Goal: Transaction & Acquisition: Purchase product/service

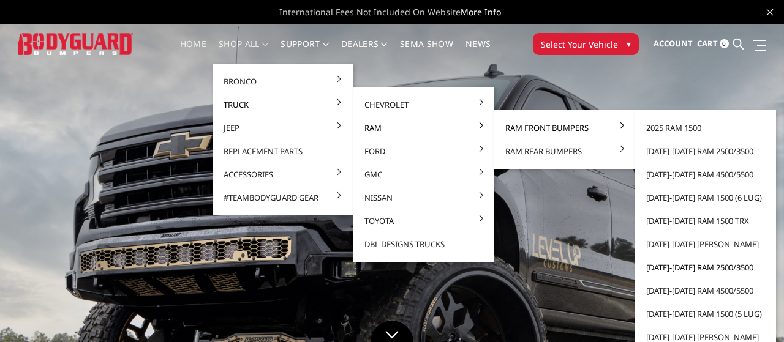
click at [676, 264] on link "[DATE]-[DATE] Ram 2500/3500" at bounding box center [705, 267] width 131 height 23
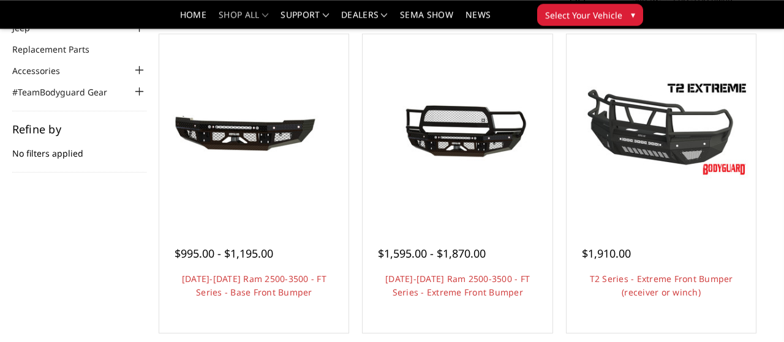
scroll to position [113, 0]
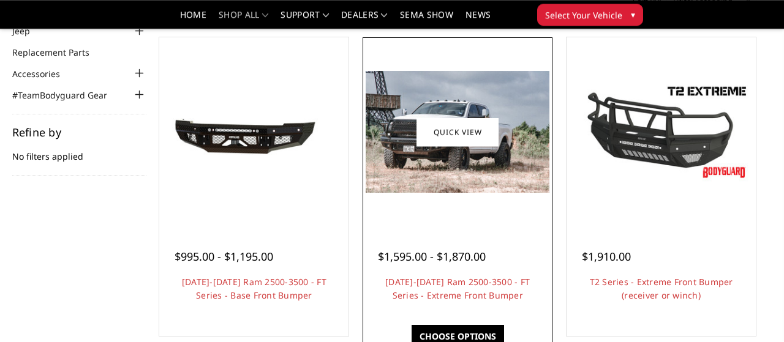
click at [456, 201] on div at bounding box center [456, 131] width 183 height 183
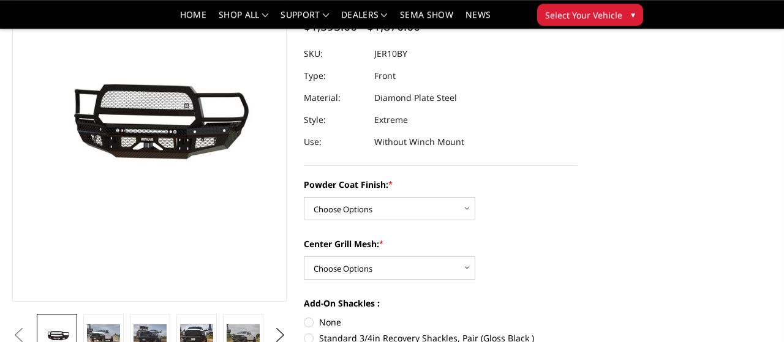
scroll to position [135, 0]
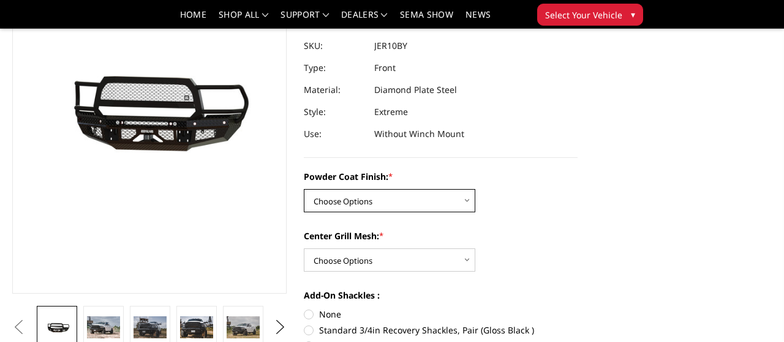
select select "3228"
click option "Bare Metal" at bounding box center [0, 0] width 0 height 0
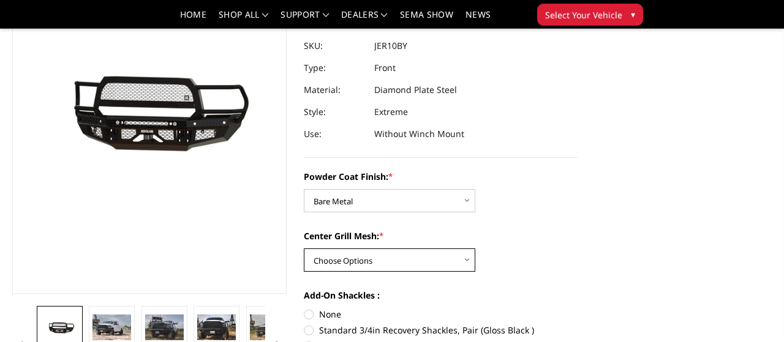
click at [304, 249] on select "Choose Options WITH Expanded Metal in Center Grill WITHOUT Expanded Metal in Ce…" at bounding box center [389, 260] width 171 height 23
select select "3231"
click option "WITH Expanded Metal in Center Grill" at bounding box center [0, 0] width 0 height 0
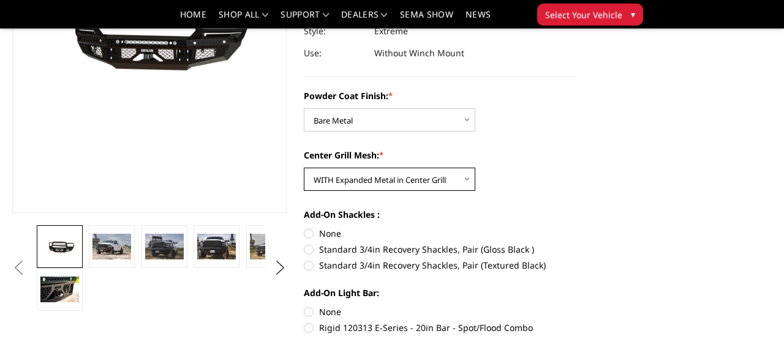
scroll to position [227, 0]
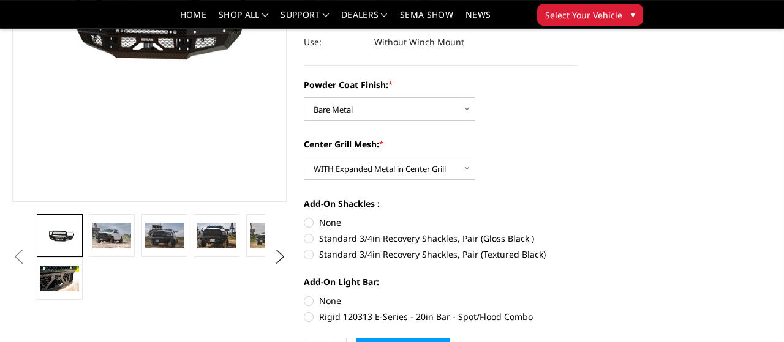
click at [309, 241] on label "Standard 3/4in Recovery Shackles, Pair (Gloss Black )" at bounding box center [441, 238] width 274 height 13
click at [577, 217] on input "Standard 3/4in Recovery Shackles, Pair (Gloss Black )" at bounding box center [577, 216] width 1 height 1
radio input "true"
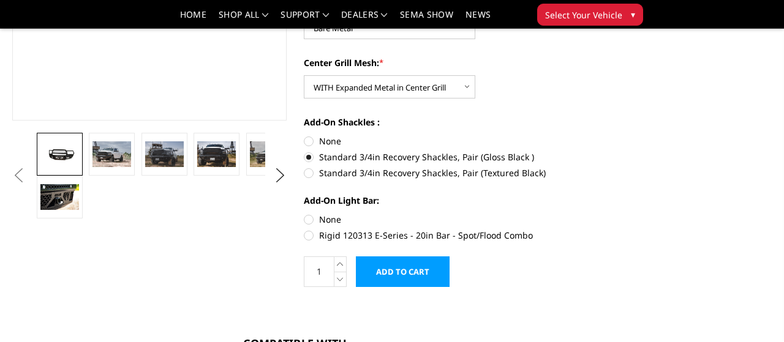
scroll to position [309, 0]
click at [307, 233] on label "Rigid 120313 E-Series - 20in Bar - Spot/Flood Combo" at bounding box center [441, 234] width 274 height 13
click at [577, 213] on input "Rigid 120313 E-Series - 20in Bar - Spot/Flood Combo" at bounding box center [577, 212] width 1 height 1
radio input "true"
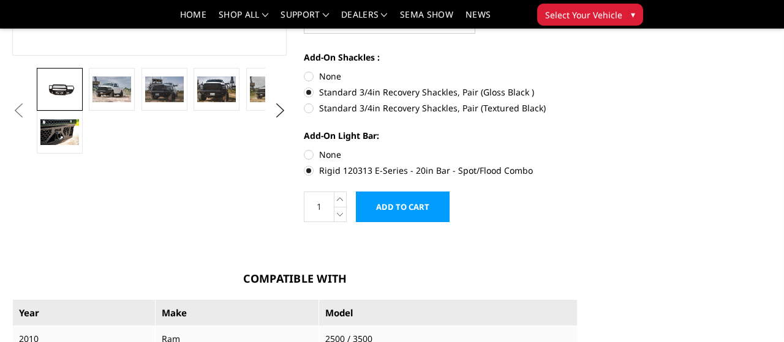
scroll to position [375, 0]
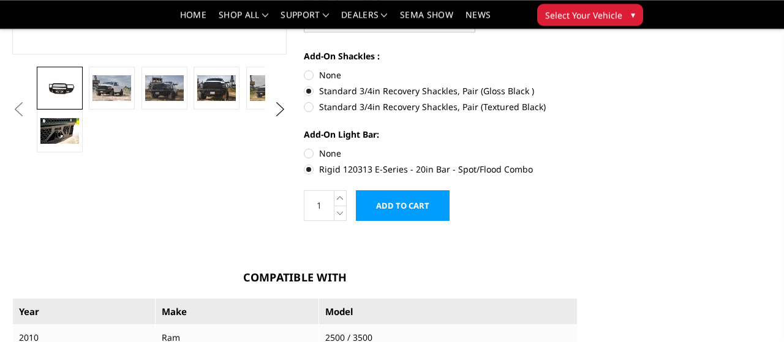
click at [310, 170] on label "Rigid 120313 E-Series - 20in Bar - Spot/Flood Combo" at bounding box center [441, 169] width 274 height 13
click at [577, 148] on input "Rigid 120313 E-Series - 20in Bar - Spot/Flood Combo" at bounding box center [577, 147] width 1 height 1
click at [310, 152] on label "None" at bounding box center [441, 153] width 274 height 13
click at [304, 148] on input "None" at bounding box center [304, 147] width 1 height 1
radio input "true"
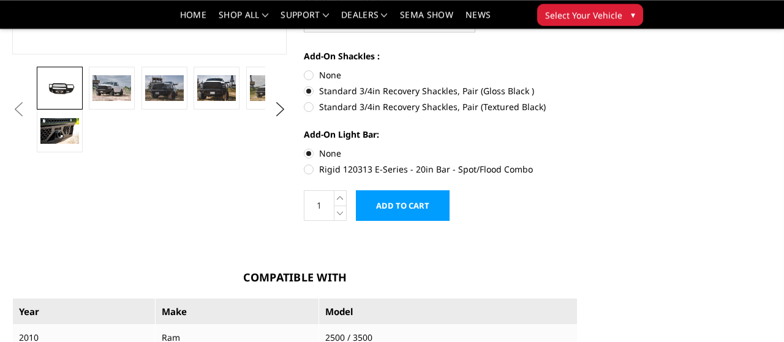
click at [429, 211] on input "Add to Cart" at bounding box center [403, 205] width 94 height 31
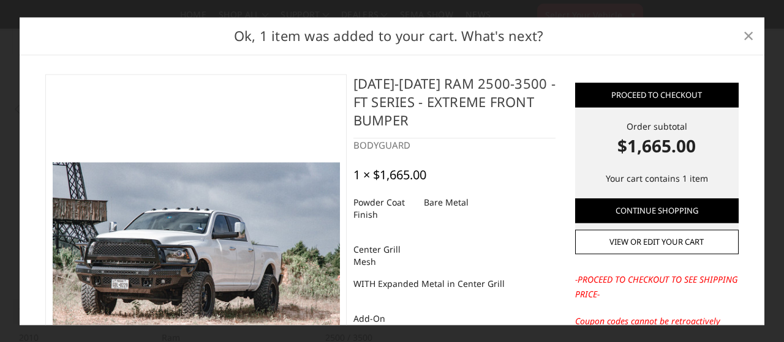
click at [752, 40] on span "×" at bounding box center [748, 36] width 11 height 26
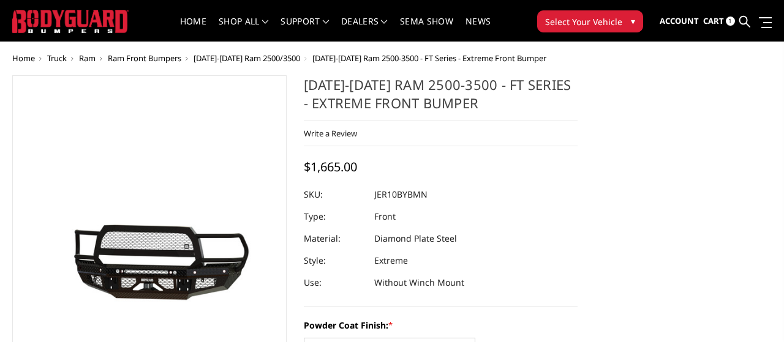
scroll to position [0, 0]
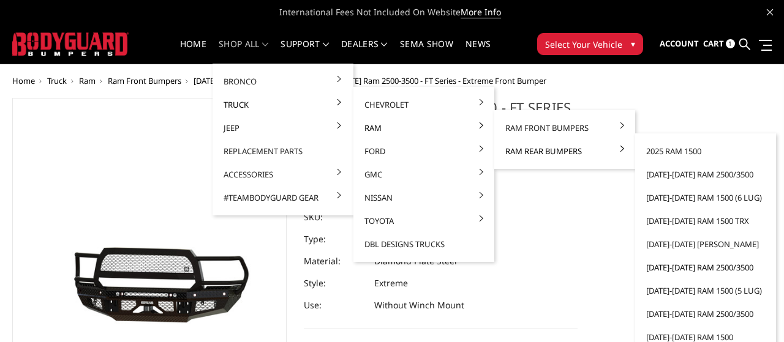
click at [667, 266] on link "[DATE]-[DATE] Ram 2500/3500" at bounding box center [705, 267] width 131 height 23
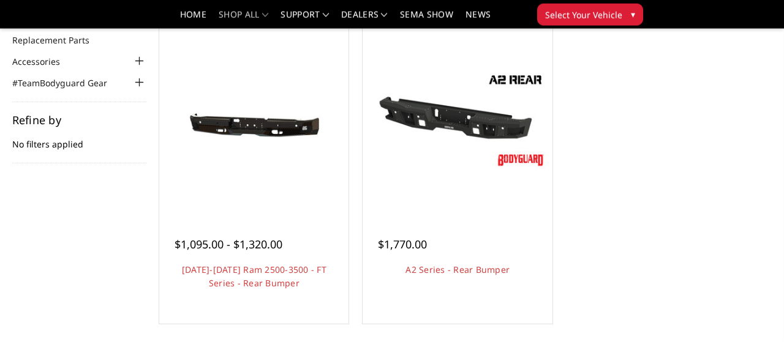
scroll to position [125, 0]
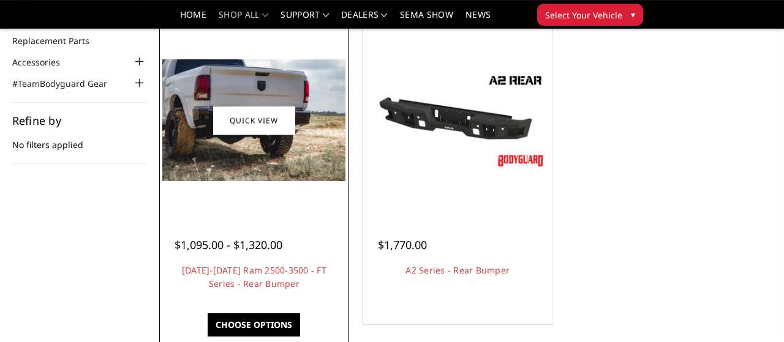
click at [291, 154] on img at bounding box center [253, 120] width 183 height 122
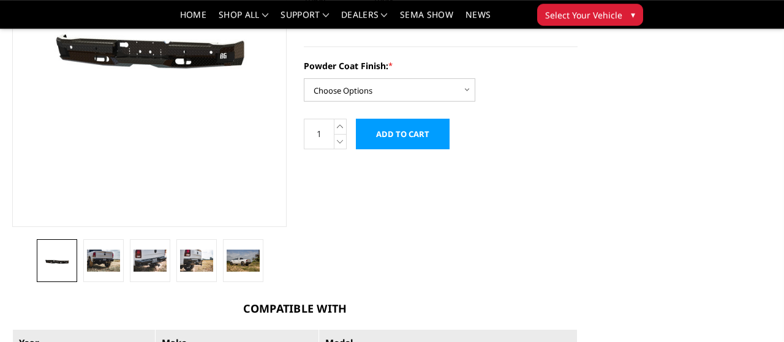
scroll to position [203, 0]
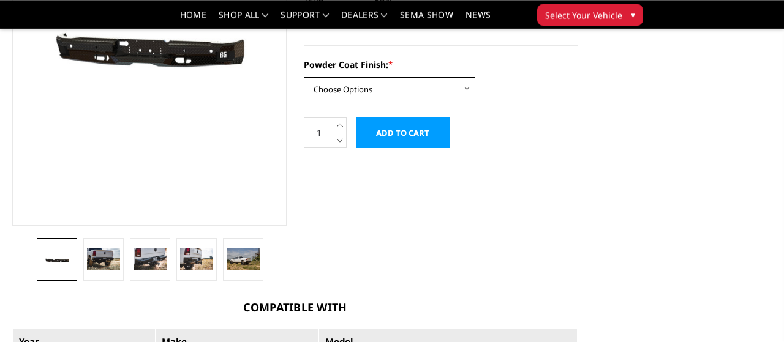
click at [304, 77] on select "Choose Options Bare Metal Gloss Black Powder Coat Textured Black Powder Coat" at bounding box center [389, 88] width 171 height 23
select select "3411"
click option "Bare Metal" at bounding box center [0, 0] width 0 height 0
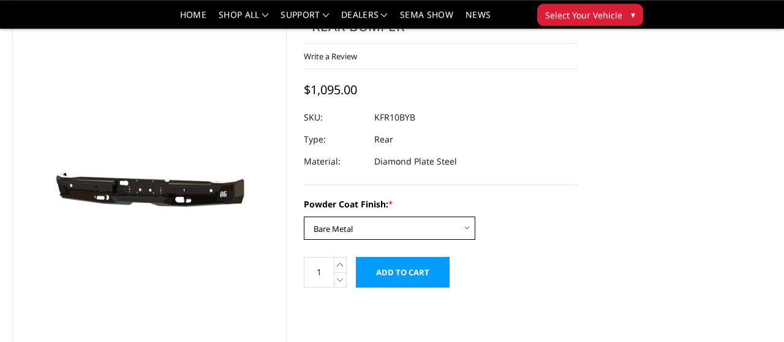
scroll to position [65, 0]
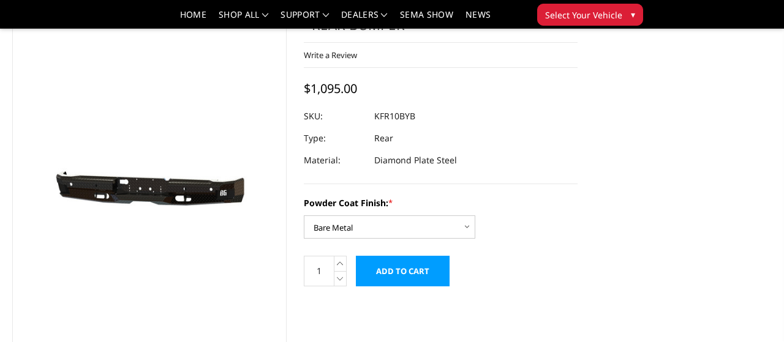
click at [404, 276] on input "Add to Cart" at bounding box center [403, 271] width 94 height 31
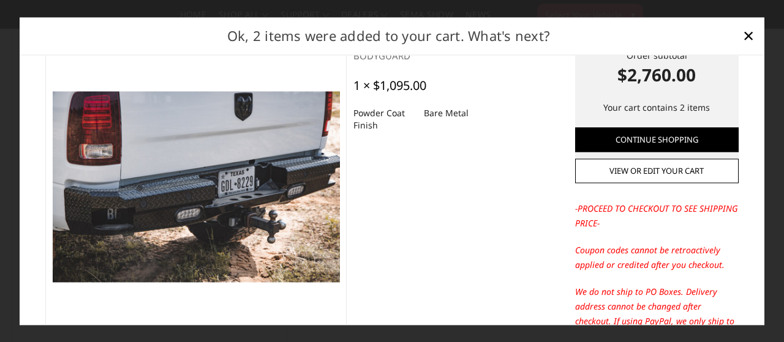
scroll to position [0, 0]
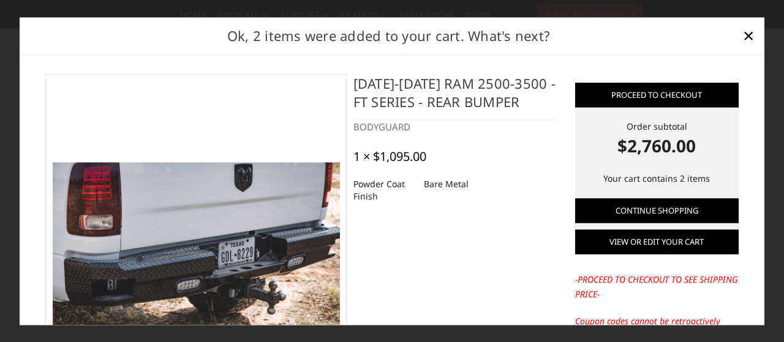
click at [632, 249] on link "View or edit your cart" at bounding box center [656, 242] width 163 height 24
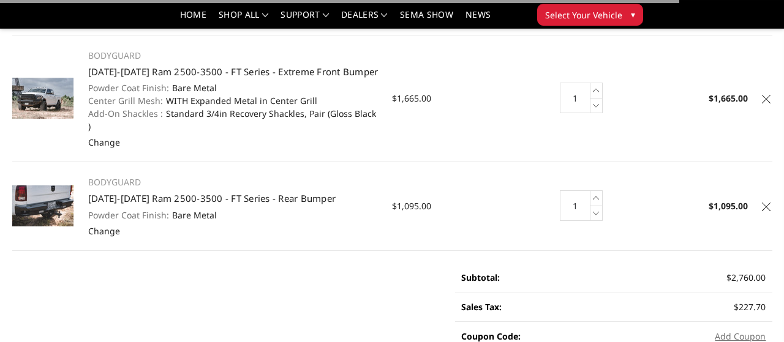
scroll to position [104, 0]
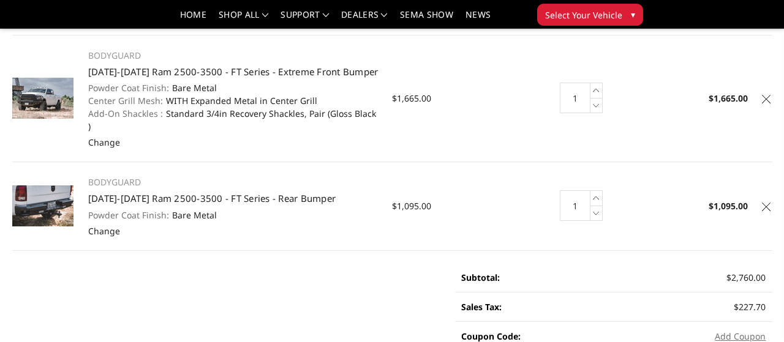
click at [43, 103] on img at bounding box center [42, 98] width 61 height 41
click at [174, 70] on link "[DATE]-[DATE] Ram 2500-3500 - FT Series - Extreme Front Bumper" at bounding box center [233, 72] width 290 height 12
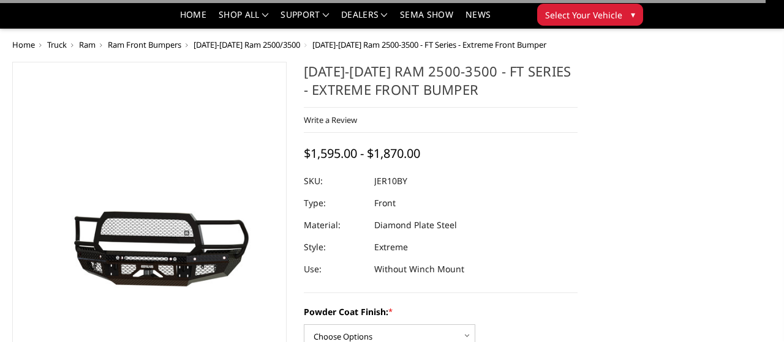
scroll to position [136, 0]
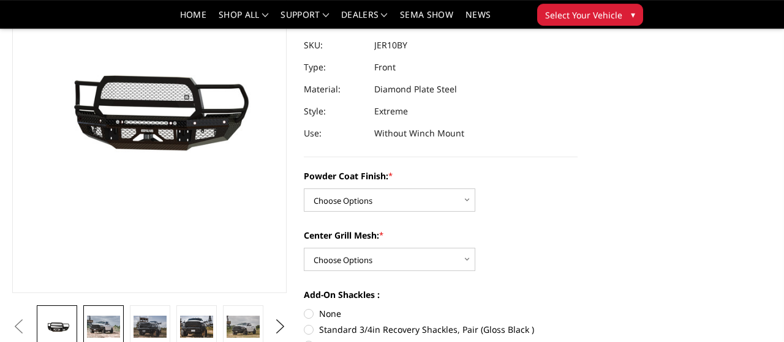
click at [102, 321] on img at bounding box center [103, 327] width 33 height 22
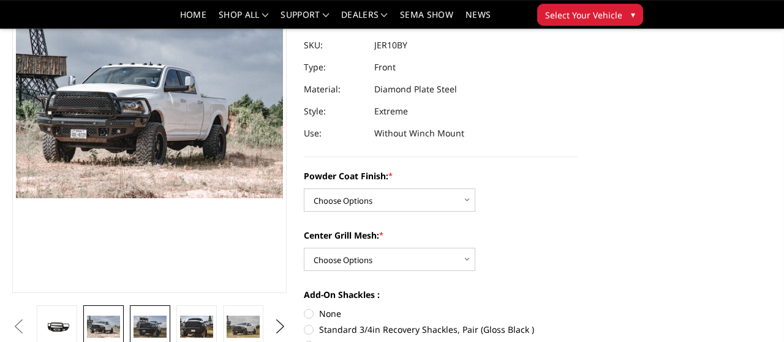
click at [150, 318] on img at bounding box center [149, 327] width 33 height 22
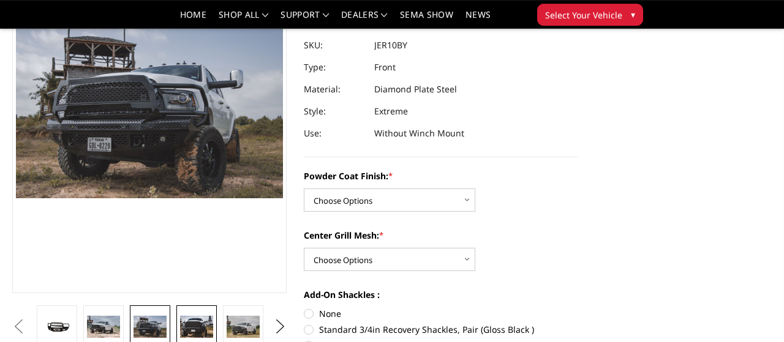
click at [201, 323] on img at bounding box center [196, 327] width 33 height 22
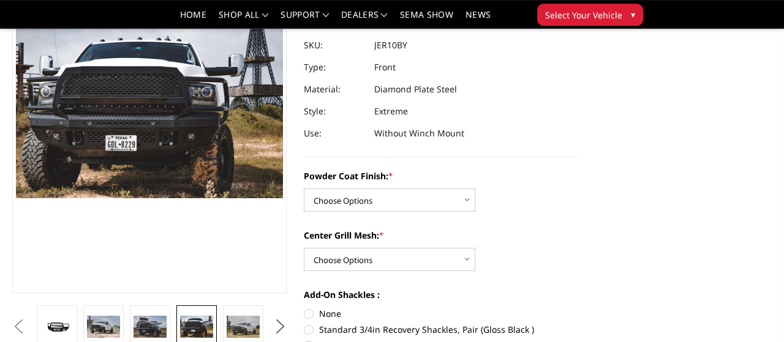
click at [281, 326] on button "Next" at bounding box center [280, 327] width 18 height 18
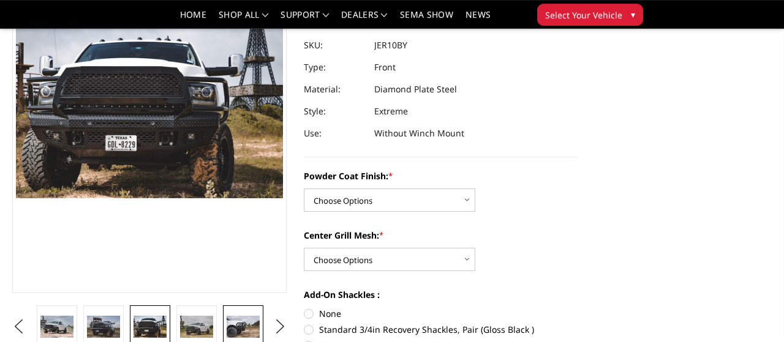
click at [249, 326] on img at bounding box center [243, 327] width 33 height 22
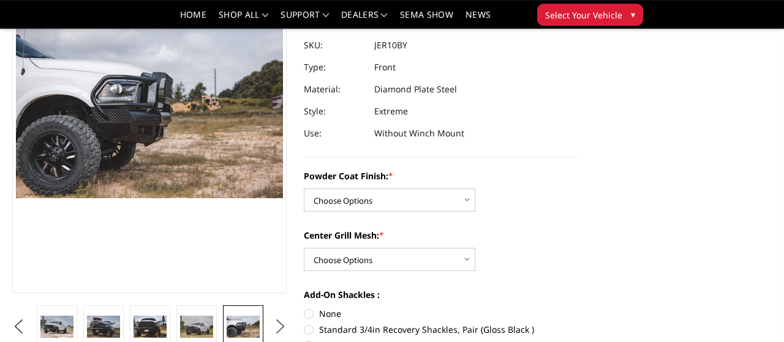
click at [275, 329] on button "Next" at bounding box center [280, 327] width 18 height 18
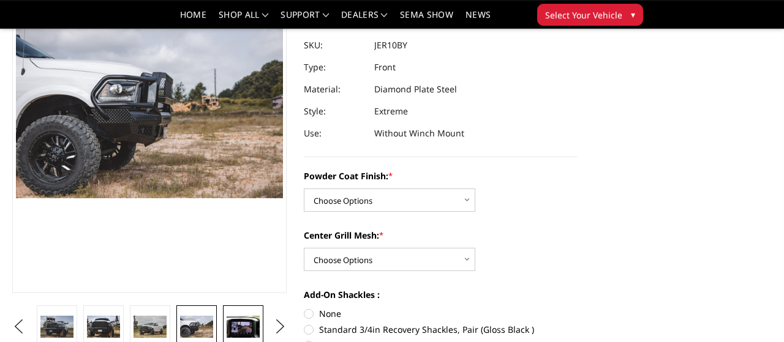
click at [241, 326] on img at bounding box center [243, 327] width 33 height 22
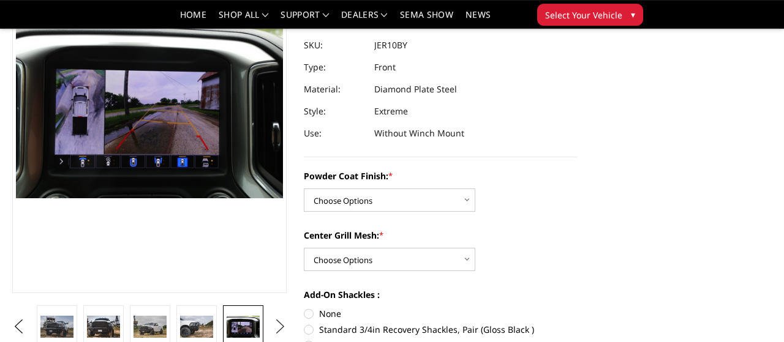
click at [280, 323] on button "Next" at bounding box center [280, 327] width 18 height 18
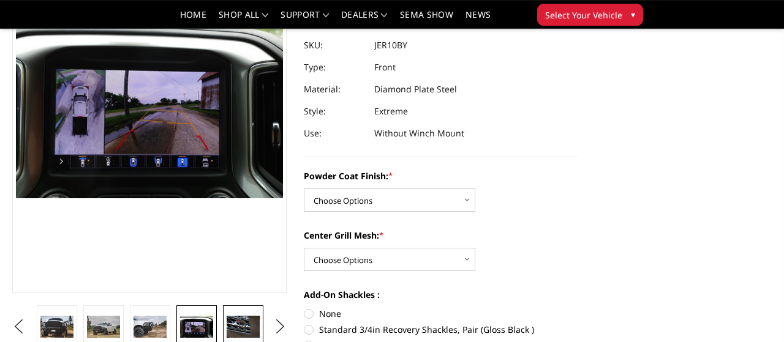
click at [243, 329] on img at bounding box center [243, 327] width 33 height 22
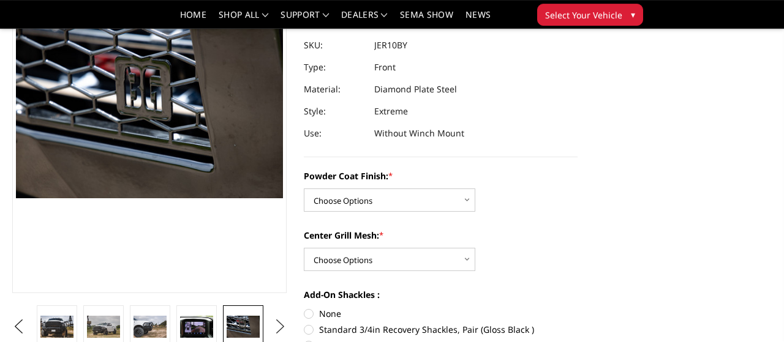
click at [283, 328] on button "Next" at bounding box center [280, 327] width 18 height 18
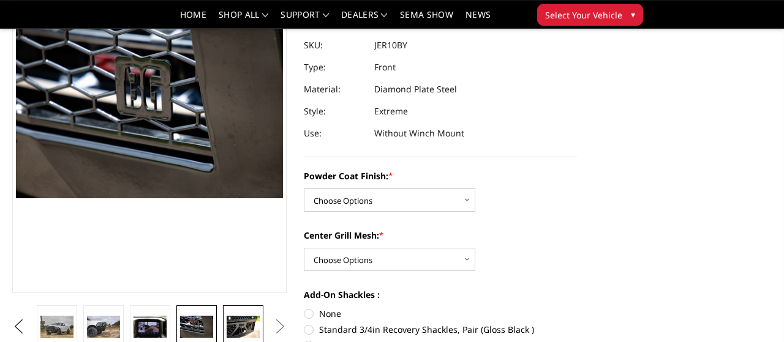
click at [245, 327] on img at bounding box center [243, 327] width 33 height 22
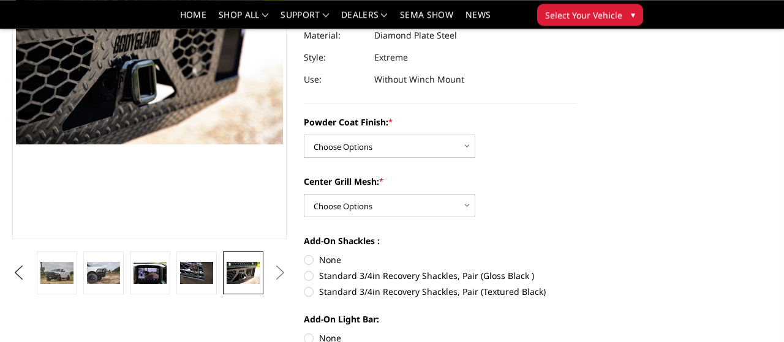
scroll to position [190, 0]
click at [279, 272] on button "Next" at bounding box center [280, 272] width 18 height 18
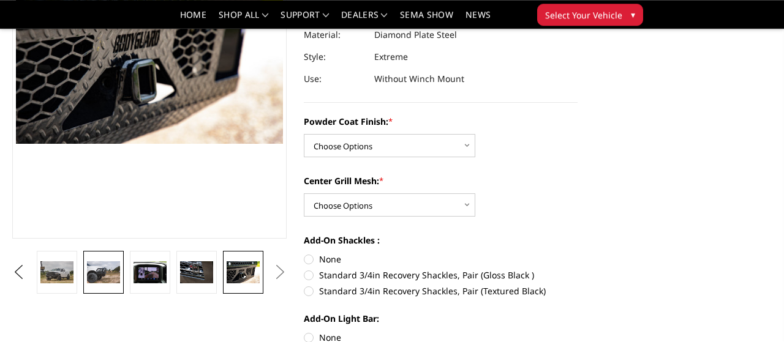
click at [98, 275] on img at bounding box center [103, 272] width 33 height 22
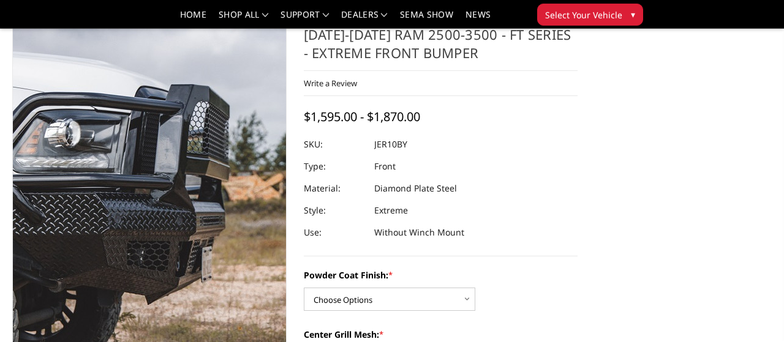
scroll to position [31, 0]
